Goal: Task Accomplishment & Management: Manage account settings

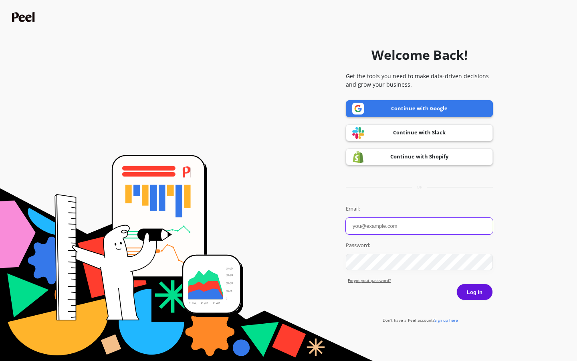
click at [419, 226] on input "Email:" at bounding box center [419, 226] width 147 height 16
type input "[PERSON_NAME][EMAIL_ADDRESS][DOMAIN_NAME]"
click at [419, 226] on input "Email:" at bounding box center [419, 226] width 147 height 16
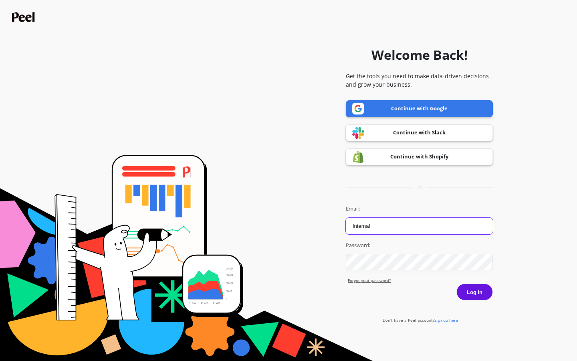
type input "Internal"
click at [419, 226] on input "Email:" at bounding box center [419, 226] width 147 height 16
type input "大翔.斎藤@dpvmx.com"
click at [457, 283] on button "Log in" at bounding box center [475, 291] width 36 height 17
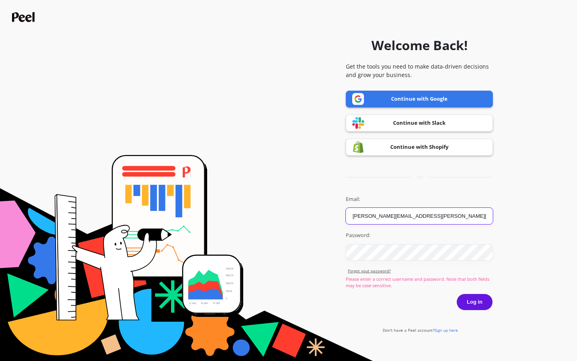
click at [419, 216] on input "大翔.斎藤@dpvmx.com" at bounding box center [419, 216] width 147 height 16
type input "大"
type input "[EMAIL_ADDRESS][DOMAIN_NAME]"
click at [457, 294] on button "Log in" at bounding box center [475, 302] width 36 height 17
click at [419, 216] on input "[EMAIL_ADDRESS][DOMAIN_NAME]" at bounding box center [419, 216] width 147 height 16
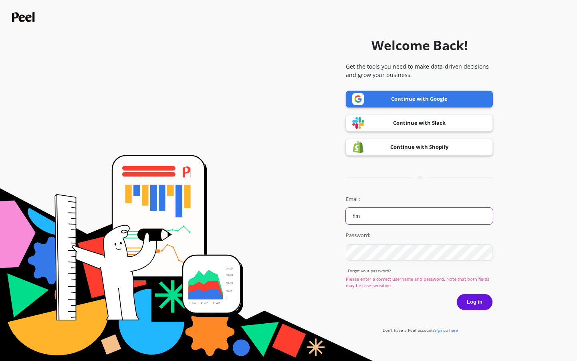
type input "m"
type input "[PERSON_NAME][EMAIL_ADDRESS][DOMAIN_NAME]"
click at [457, 294] on button "Log in" at bounding box center [475, 302] width 36 height 17
click at [419, 216] on input "[PERSON_NAME][EMAIL_ADDRESS][DOMAIN_NAME]" at bounding box center [419, 216] width 147 height 16
type input "c"
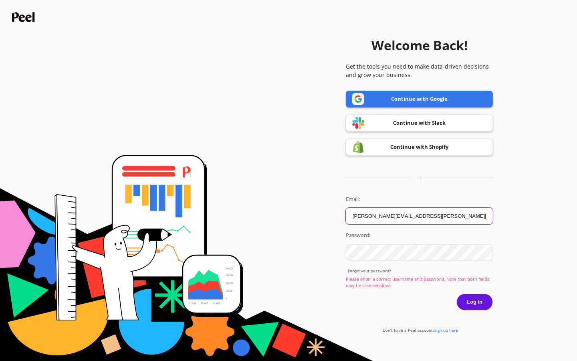
type input "大翔.斎藤@dpvmx.com"
click at [457, 294] on button "Log in" at bounding box center [475, 302] width 36 height 17
click at [475, 302] on button "Log in" at bounding box center [475, 302] width 36 height 17
click at [419, 216] on input "[PERSON_NAME][EMAIL_ADDRESS][PERSON_NAME][DOMAIN_NAME]" at bounding box center [419, 216] width 147 height 16
type input "大"
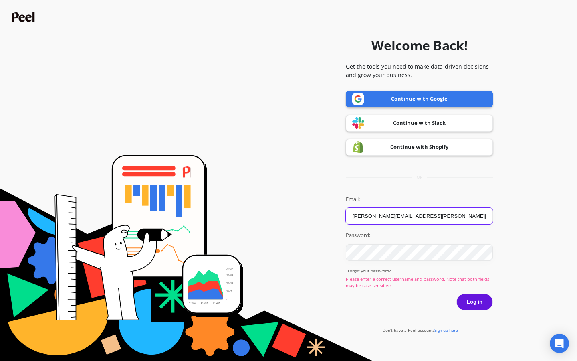
type input "[PERSON_NAME][EMAIL_ADDRESS][PERSON_NAME][DOMAIN_NAME]"
